Goal: Information Seeking & Learning: Learn about a topic

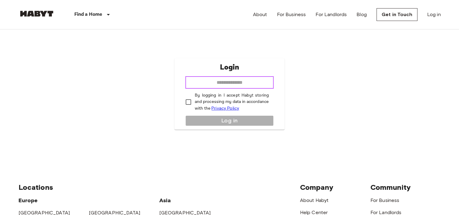
click at [231, 84] on input "email" at bounding box center [229, 82] width 88 height 12
type input "**********"
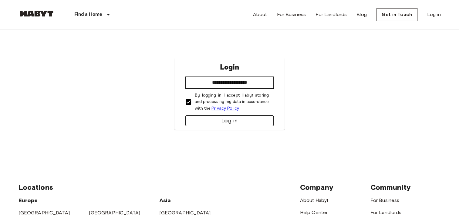
click at [216, 124] on button "Log in" at bounding box center [229, 120] width 88 height 11
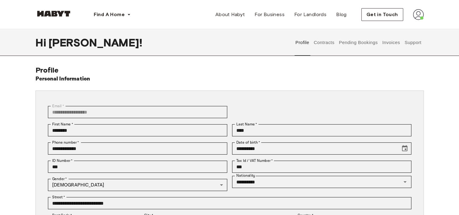
click at [396, 42] on button "Invoices" at bounding box center [390, 42] width 19 height 27
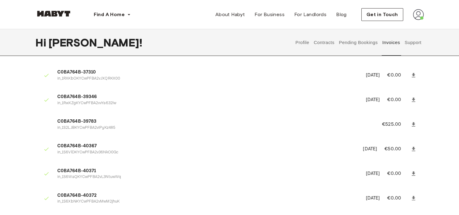
scroll to position [91, 0]
click at [412, 123] on icon at bounding box center [413, 124] width 6 height 6
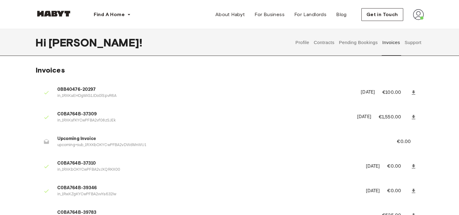
scroll to position [0, 0]
click at [348, 41] on button "Pending Bookings" at bounding box center [358, 42] width 40 height 27
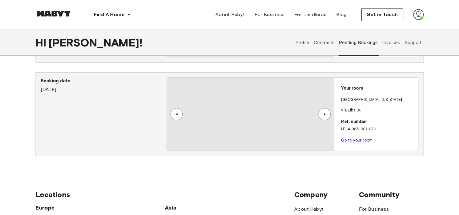
scroll to position [91, 0]
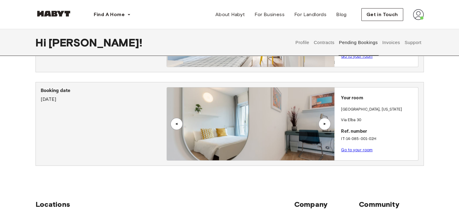
click at [352, 150] on link "Go to your room" at bounding box center [357, 149] width 32 height 5
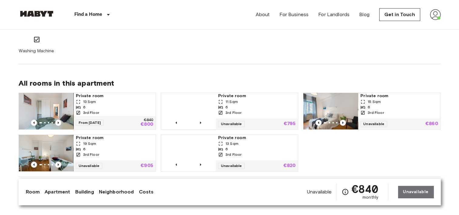
scroll to position [394, 0]
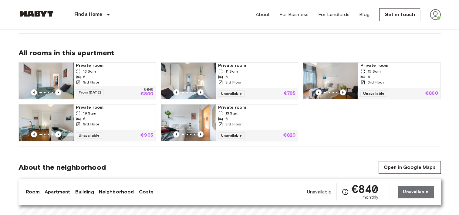
click at [42, 70] on img at bounding box center [46, 80] width 55 height 36
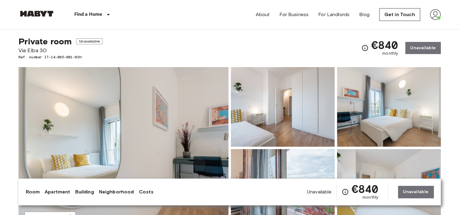
scroll to position [0, 0]
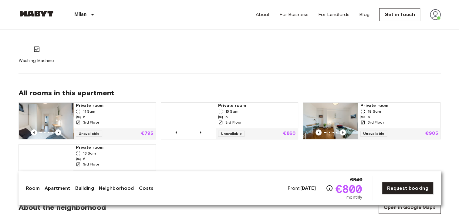
scroll to position [364, 0]
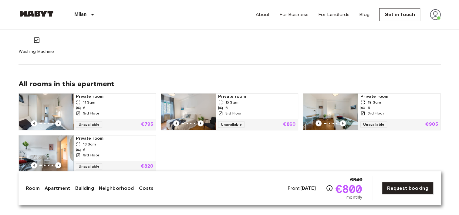
click at [37, 107] on img at bounding box center [46, 111] width 55 height 36
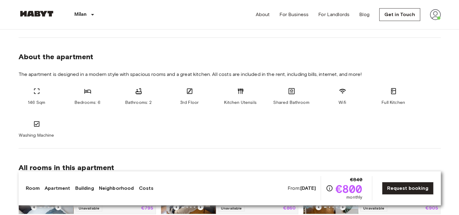
scroll to position [273, 0]
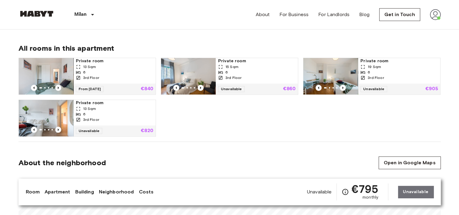
scroll to position [424, 0]
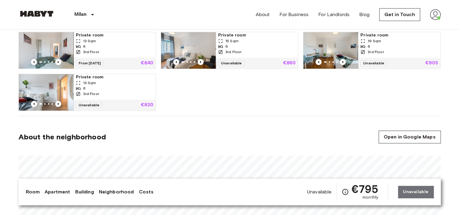
click at [320, 46] on img at bounding box center [330, 50] width 55 height 36
click at [329, 48] on img at bounding box center [330, 50] width 55 height 36
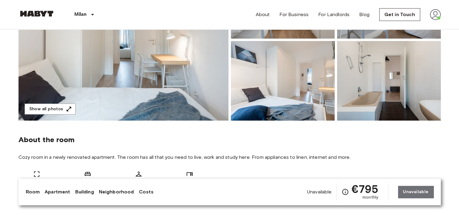
scroll to position [91, 0]
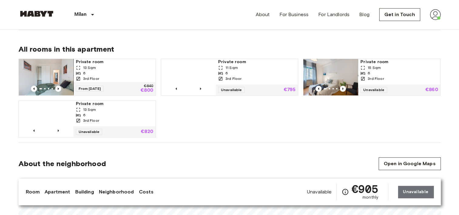
scroll to position [394, 0]
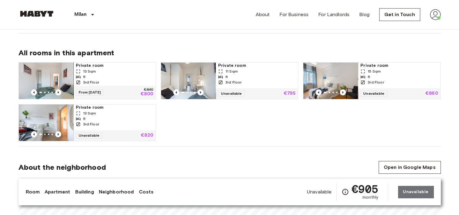
click at [323, 79] on img at bounding box center [330, 80] width 55 height 36
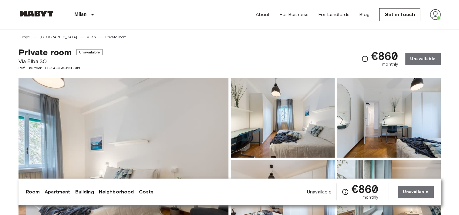
scroll to position [30, 0]
